Goal: Transaction & Acquisition: Purchase product/service

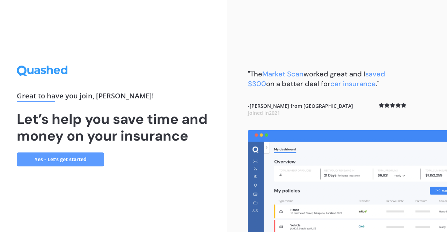
click at [64, 156] on link "Yes - Let’s get started" at bounding box center [60, 159] width 87 height 14
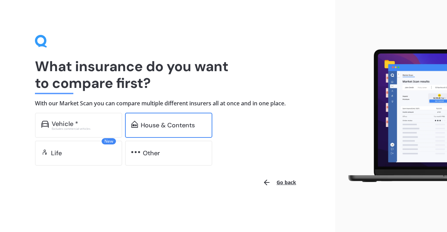
click at [145, 131] on div "House & Contents" at bounding box center [168, 125] width 87 height 25
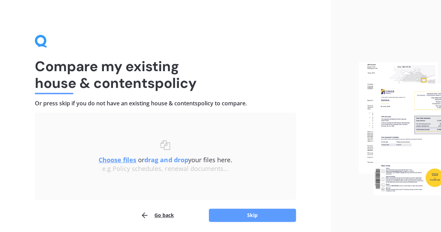
click at [386, 118] on img at bounding box center [400, 128] width 82 height 133
click at [161, 162] on b "drag and drop" at bounding box center [166, 160] width 44 height 8
click at [167, 162] on b "drag and drop" at bounding box center [166, 160] width 44 height 8
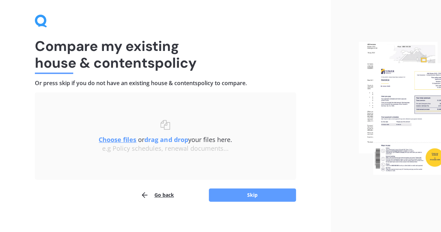
scroll to position [25, 0]
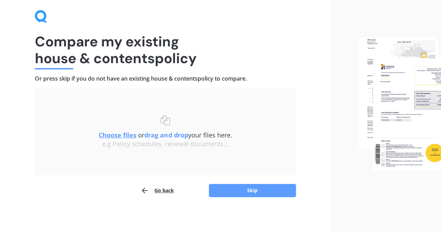
click at [396, 75] on img at bounding box center [400, 103] width 82 height 133
click at [368, 104] on img at bounding box center [400, 103] width 82 height 133
click at [238, 187] on button "Skip" at bounding box center [252, 190] width 87 height 13
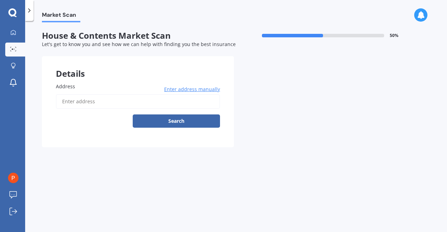
drag, startPoint x: 66, startPoint y: 103, endPoint x: 196, endPoint y: 162, distance: 143.4
click at [196, 162] on div "Market Scan House & Contents Market Scan 50 % Let's get to know you and see how…" at bounding box center [235, 127] width 421 height 211
click at [70, 102] on input "Address" at bounding box center [138, 101] width 164 height 15
type input "[STREET_ADDRESS]"
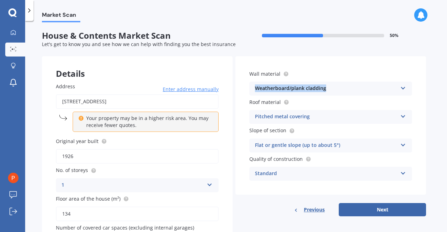
drag, startPoint x: 442, startPoint y: 68, endPoint x: 442, endPoint y: 81, distance: 13.3
click at [442, 81] on div "Market Scan House & Contents Market Scan 50 % Let's get to know you and see how…" at bounding box center [235, 127] width 421 height 211
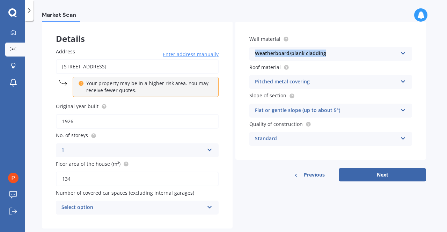
scroll to position [50, 0]
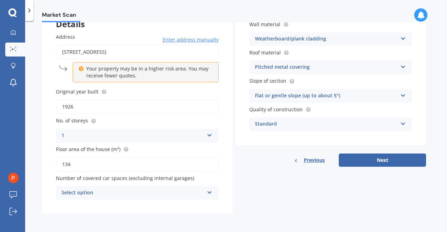
click at [211, 192] on icon at bounding box center [210, 191] width 6 height 5
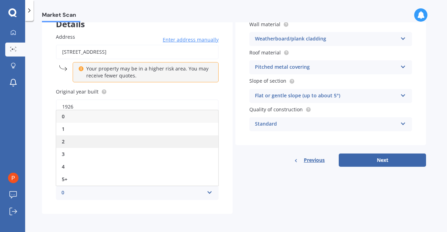
click at [64, 140] on span "2" at bounding box center [63, 141] width 3 height 7
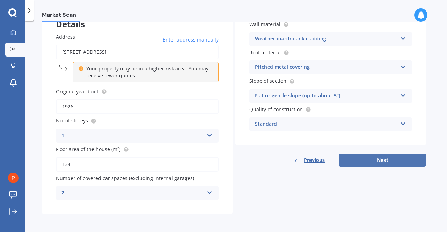
click at [390, 159] on button "Next" at bounding box center [381, 160] width 87 height 13
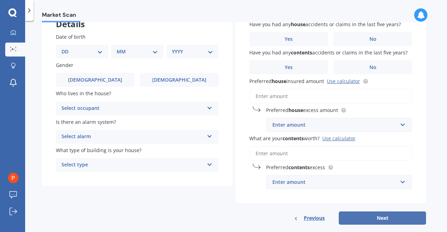
scroll to position [0, 0]
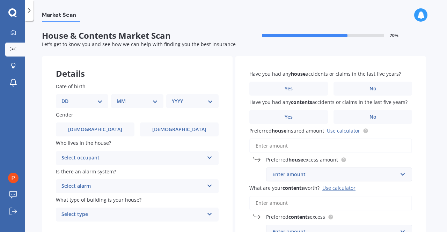
click at [68, 102] on select "DD 01 02 03 04 05 06 07 08 09 10 11 12 13 14 15 16 17 18 19 20 21 22 23 24 25 2…" at bounding box center [81, 101] width 41 height 8
click at [62, 100] on select "DD 01 02 03 04 05 06 07 08 09 10 11 12 13 14 15 16 17 18 19 20 21 22 23 24 25 2…" at bounding box center [81, 101] width 41 height 8
click at [104, 64] on div "Details" at bounding box center [137, 66] width 191 height 21
click at [69, 99] on select "DD 01 02 03 04 05 06 07 08 09 10 11 12 13 14 15 16 17 18 19 20 21 22 23 24 25 2…" at bounding box center [81, 101] width 41 height 8
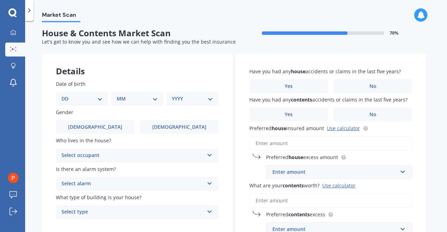
scroll to position [3, 0]
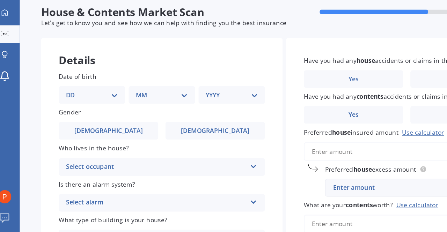
click at [63, 103] on div "DD 01 02 03 04 05 06 07 08 09 10 11 12 13 14 15 16 17 18 19 20 21 22 23 24 25 2…" at bounding box center [82, 98] width 52 height 14
click at [140, 41] on span "Let's get to know you and see how we can help with finding you the best insuran…" at bounding box center [139, 40] width 194 height 7
click at [78, 91] on div "DD 01 02 03 04 05 06 07 08 09 10 11 12 13 14 15 16 17 18 19 20 21 22 23 24 25 2…" at bounding box center [82, 98] width 52 height 14
click at [125, 95] on select "MM 01 02 03 04 05 06 07 08 09 10 11 12" at bounding box center [137, 98] width 41 height 8
select select "03"
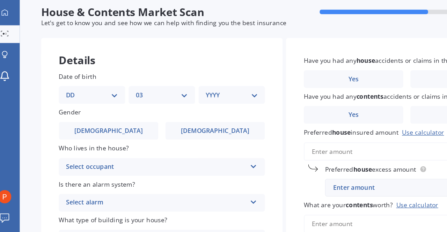
click at [119, 94] on select "MM 01 02 03 04 05 06 07 08 09 10 11 12" at bounding box center [137, 98] width 41 height 8
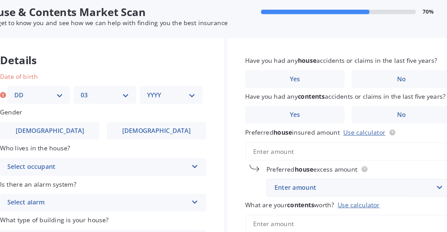
click at [103, 97] on select "DD 01 02 03 04 05 06 07 08 09 10 11 12 13 14 15 16 17 18 19 20 21 22 23 24 25 2…" at bounding box center [86, 98] width 38 height 8
select select "26"
click at [67, 94] on select "DD 01 02 03 04 05 06 07 08 09 10 11 12 13 14 15 16 17 18 19 20 21 22 23 24 25 2…" at bounding box center [86, 98] width 38 height 8
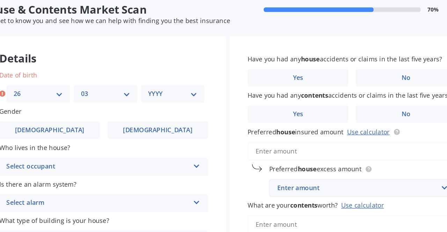
click at [184, 99] on select "YYYY 2009 2008 2007 2006 2005 2004 2003 2002 2001 2000 1999 1998 1997 1996 1995…" at bounding box center [191, 98] width 38 height 8
select select "1941"
click at [172, 94] on select "YYYY 2009 2008 2007 2006 2005 2004 2003 2002 2001 2000 1999 1998 1997 1996 1995…" at bounding box center [191, 98] width 38 height 8
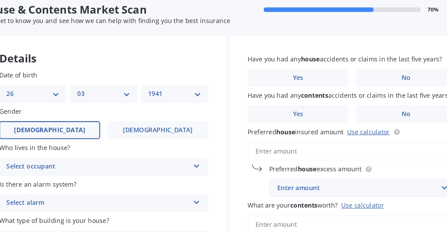
click at [97, 126] on span "[DEMOGRAPHIC_DATA]" at bounding box center [94, 126] width 55 height 6
click at [0, 0] on input "[DEMOGRAPHIC_DATA]" at bounding box center [0, 0] width 0 height 0
click at [211, 153] on icon at bounding box center [210, 152] width 6 height 5
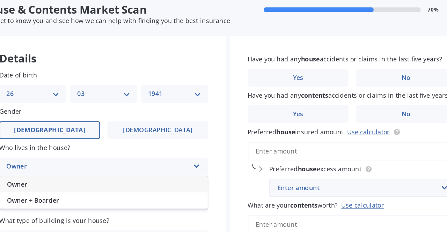
click at [71, 155] on div "Owner" at bounding box center [132, 154] width 142 height 8
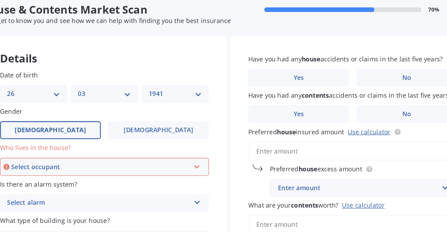
click at [207, 155] on icon at bounding box center [209, 153] width 6 height 5
click at [210, 156] on icon at bounding box center [209, 153] width 6 height 5
click at [67, 154] on div "Select occupant" at bounding box center [134, 155] width 139 height 8
click at [71, 167] on span "Owner" at bounding box center [70, 167] width 16 height 7
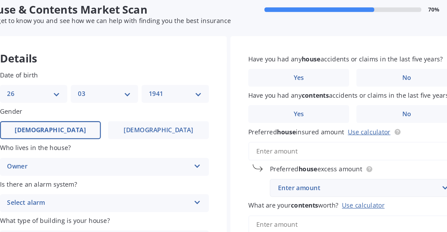
click at [108, 170] on span "Is there an alarm system?" at bounding box center [86, 168] width 60 height 7
click at [209, 181] on icon at bounding box center [210, 181] width 6 height 5
click at [137, 181] on div "Yes, monitored" at bounding box center [132, 183] width 142 height 8
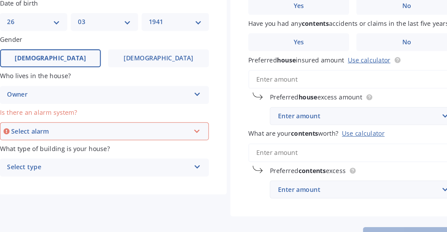
scroll to position [61, 0]
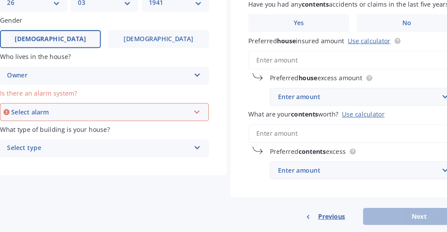
click at [209, 126] on icon at bounding box center [209, 124] width 6 height 5
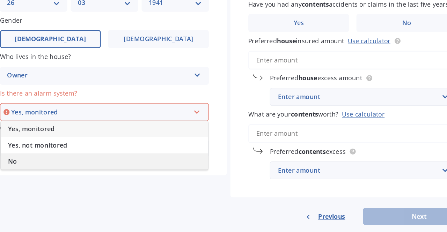
click at [65, 162] on span "No" at bounding box center [65, 164] width 7 height 7
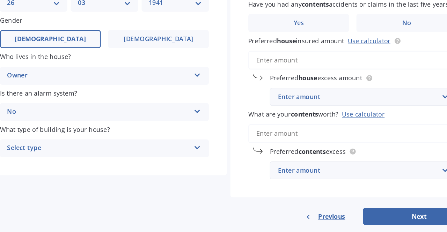
click at [209, 153] on icon at bounding box center [210, 152] width 6 height 5
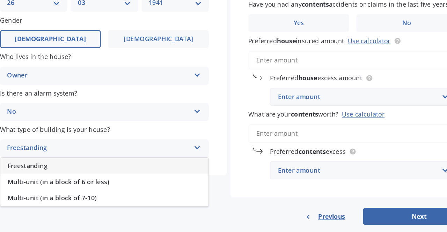
click at [87, 166] on span "Freestanding" at bounding box center [77, 167] width 31 height 7
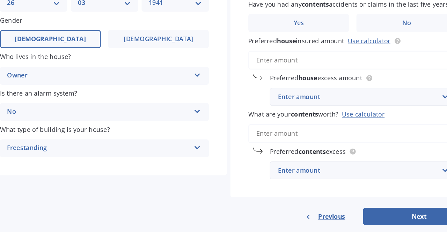
drag, startPoint x: 210, startPoint y: 153, endPoint x: 210, endPoint y: 168, distance: 15.0
click at [210, 168] on div "Date of birth DD 01 02 03 04 05 06 07 08 09 10 11 12 13 14 15 16 17 18 19 20 21…" at bounding box center [137, 91] width 191 height 167
click at [343, 72] on link "Use calculator" at bounding box center [343, 70] width 33 height 7
